Goal: Task Accomplishment & Management: Use online tool/utility

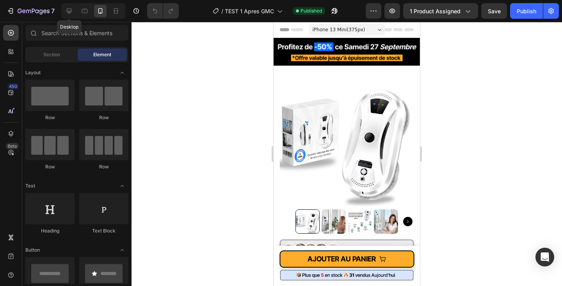
click at [66, 9] on icon at bounding box center [69, 11] width 8 height 8
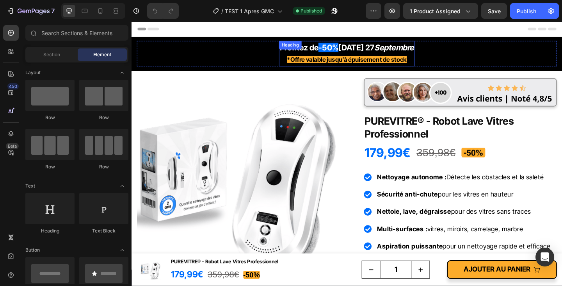
click at [380, 51] on strong "[DATE] 27" at bounding box center [376, 49] width 39 height 10
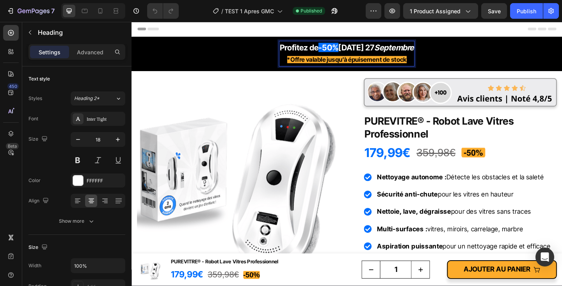
click at [378, 50] on strong "[DATE] 27" at bounding box center [376, 49] width 39 height 10
click at [396, 54] on strong "[DATE] 27" at bounding box center [376, 49] width 39 height 10
click at [437, 131] on h2 "PUREVITRE® - Robot Lave Vitres Professionnel" at bounding box center [489, 137] width 210 height 30
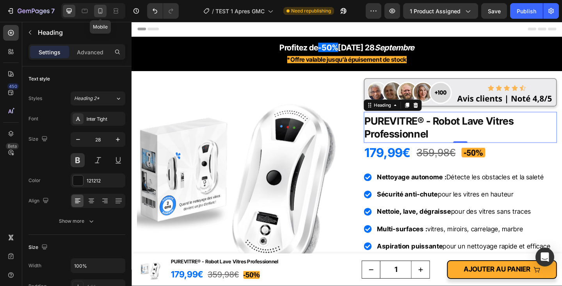
drag, startPoint x: 100, startPoint y: 14, endPoint x: 97, endPoint y: 36, distance: 22.1
click at [100, 14] on icon at bounding box center [100, 11] width 8 height 8
type input "24"
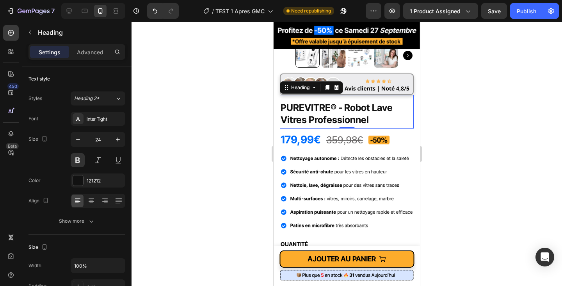
scroll to position [184, 0]
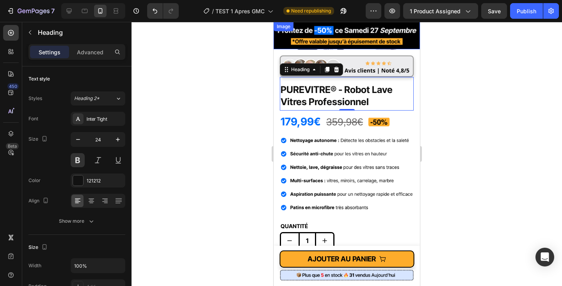
click at [411, 37] on img at bounding box center [347, 35] width 146 height 27
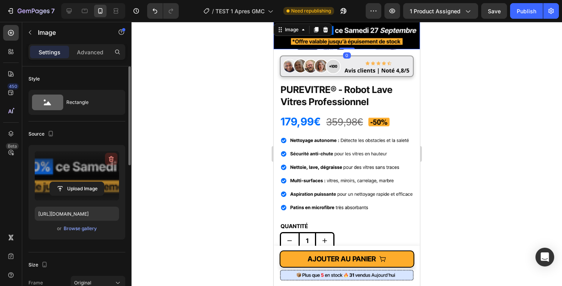
click at [108, 159] on icon "button" at bounding box center [111, 159] width 8 height 8
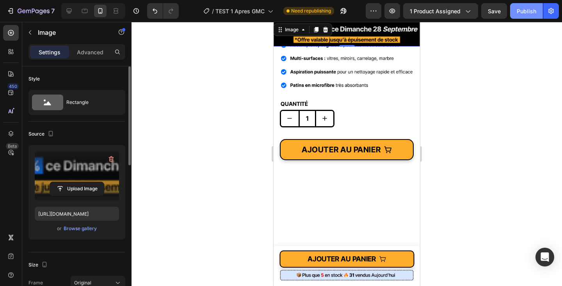
scroll to position [181, 0]
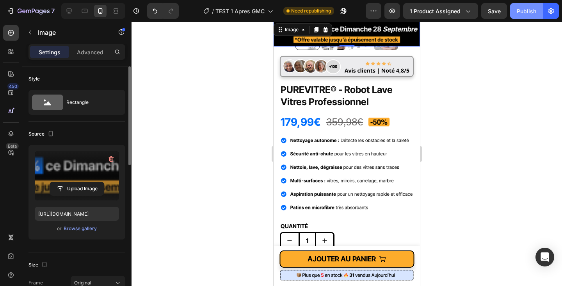
click at [525, 6] on button "Publish" at bounding box center [526, 11] width 33 height 16
click at [71, 11] on icon at bounding box center [69, 11] width 5 height 5
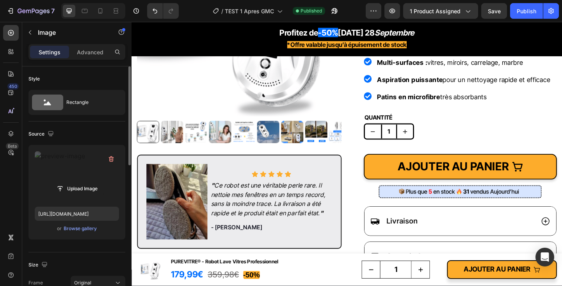
click at [71, 11] on icon at bounding box center [69, 11] width 5 height 5
type input "[URL][DOMAIN_NAME]"
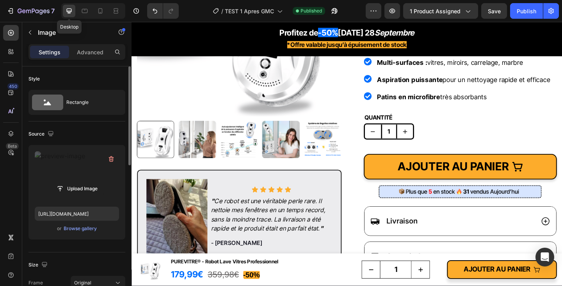
scroll to position [153, 0]
